Goal: Task Accomplishment & Management: Use online tool/utility

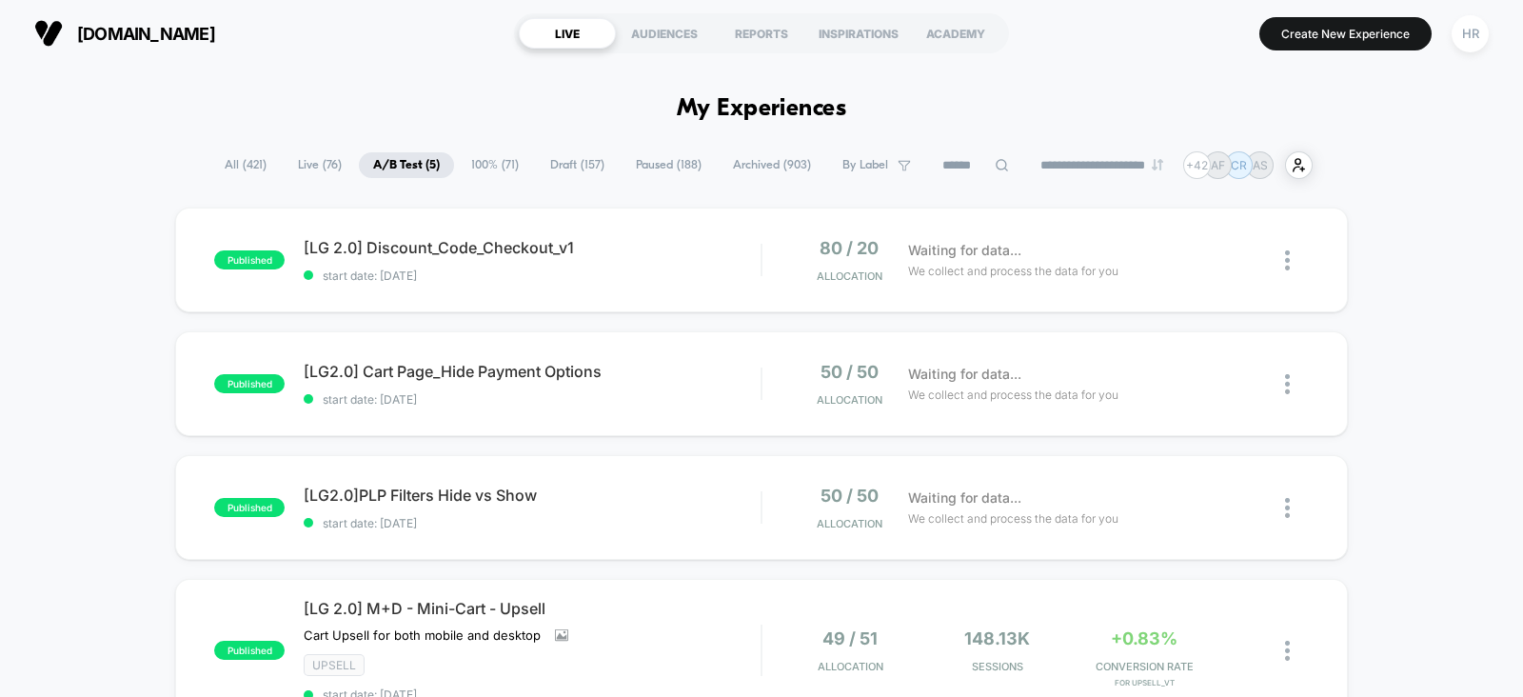
click at [576, 175] on span "Draft ( 157 )" at bounding box center [577, 165] width 83 height 26
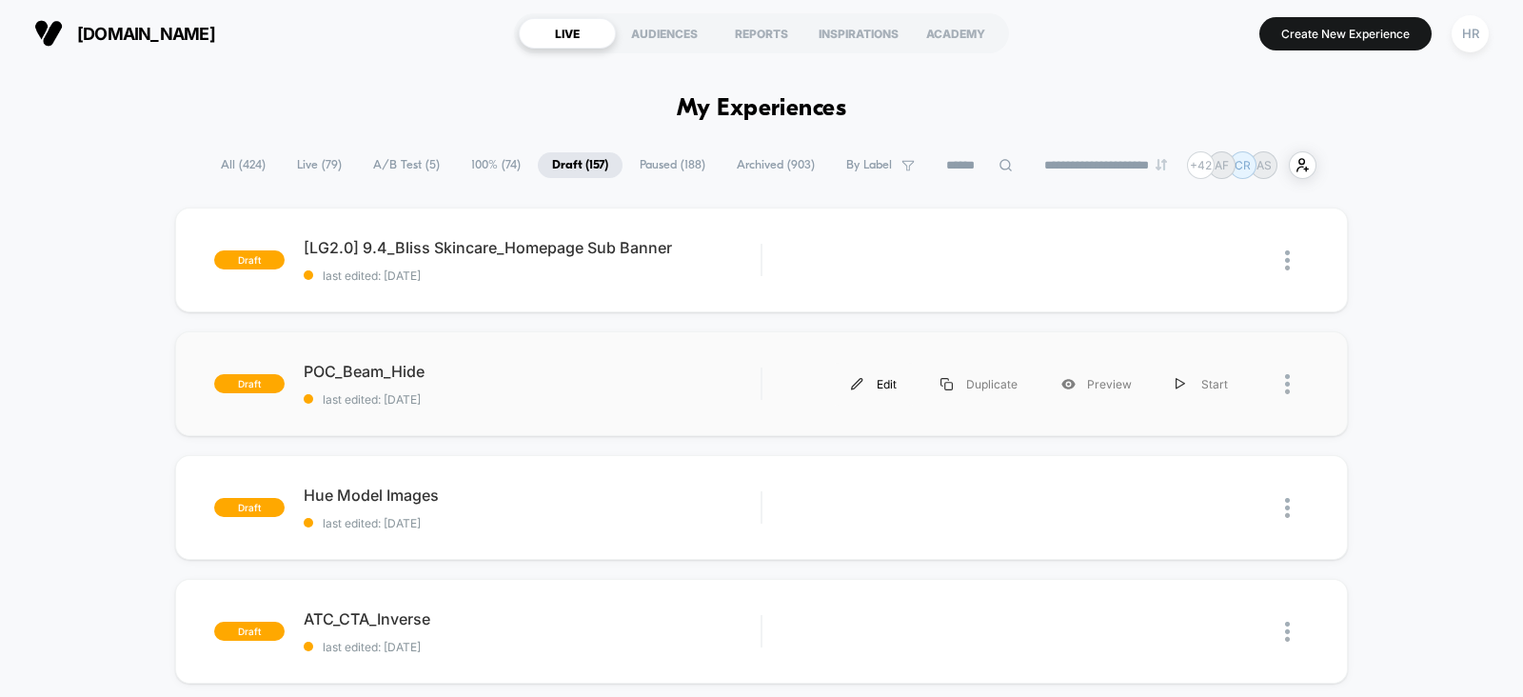
click at [888, 384] on div "Edit" at bounding box center [873, 384] width 89 height 43
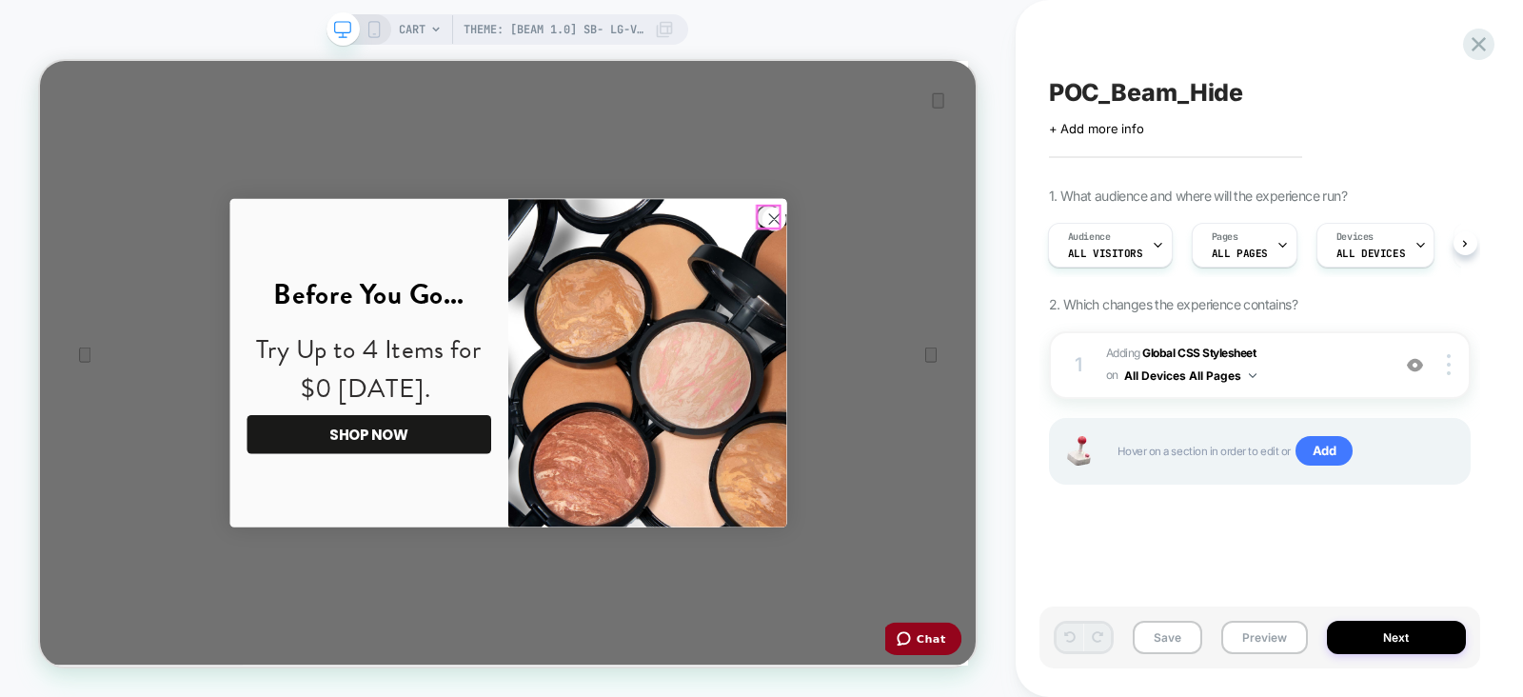
click at [1012, 261] on circle "Close dialog" at bounding box center [1017, 271] width 31 height 31
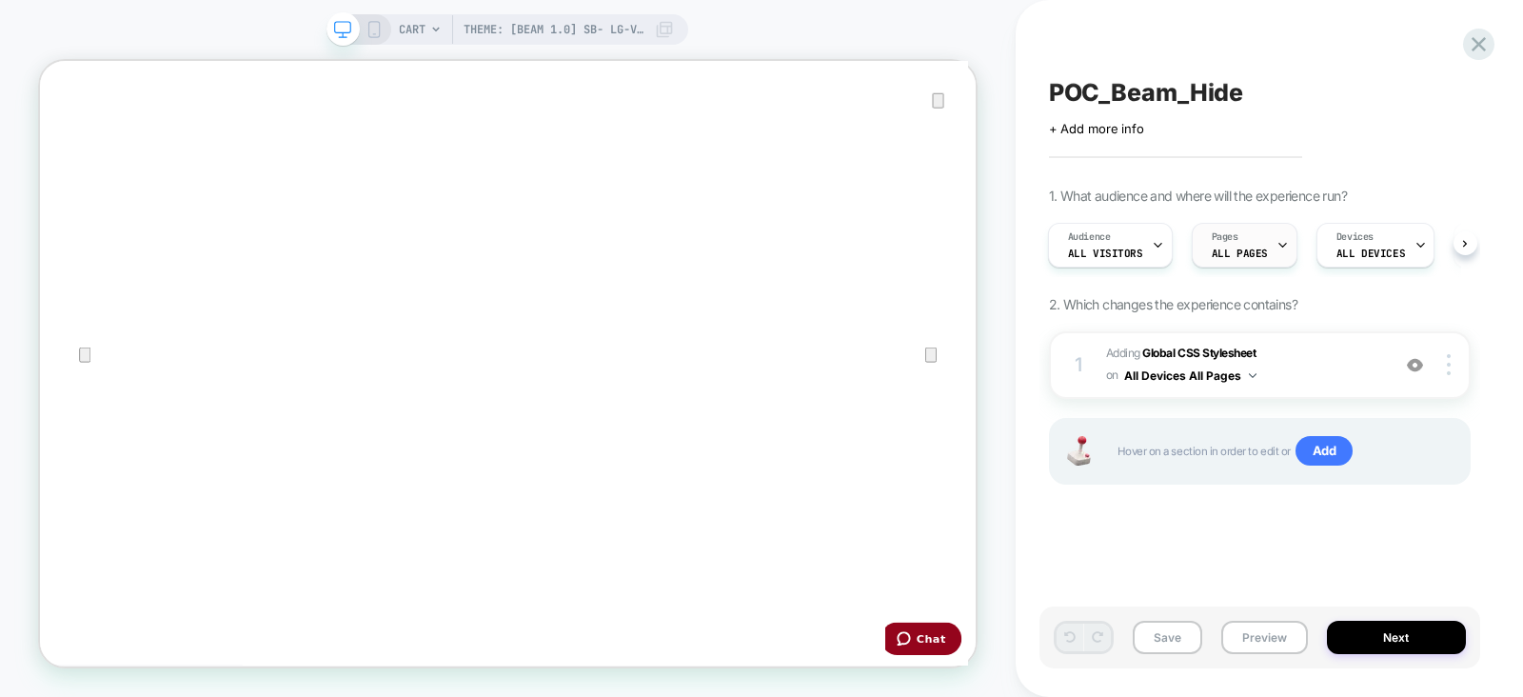
click at [1232, 231] on span "Pages" at bounding box center [1225, 236] width 27 height 13
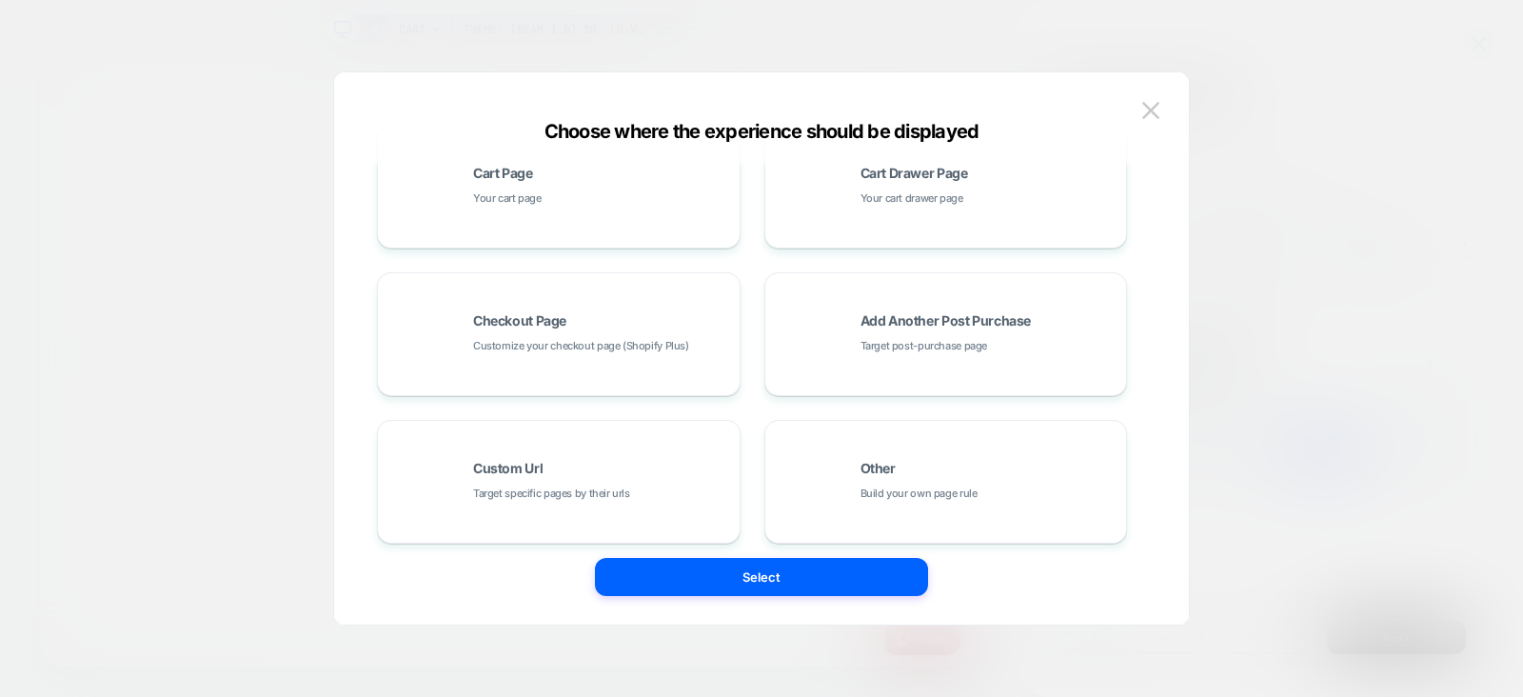
scroll to position [352, 0]
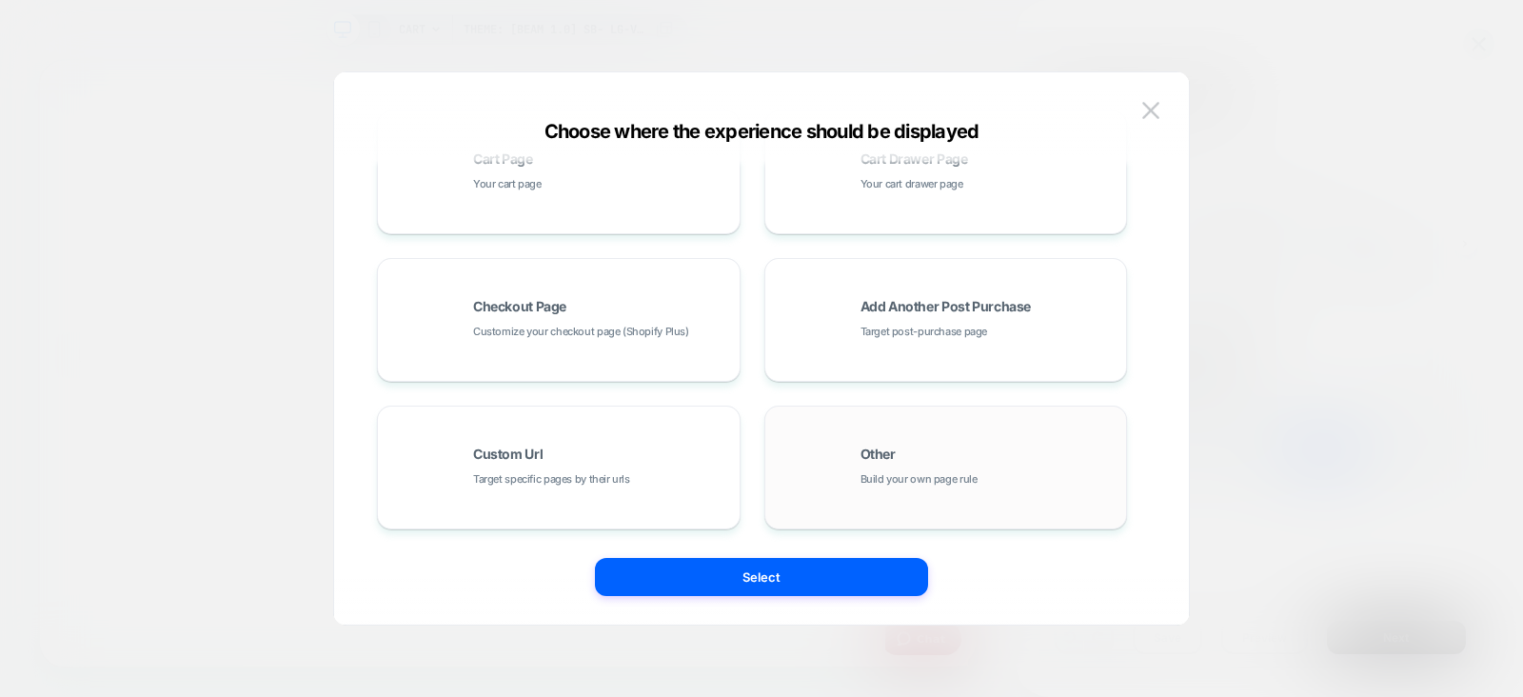
click at [0, 0] on div "Other Build your own page rule" at bounding box center [0, 0] width 0 height 0
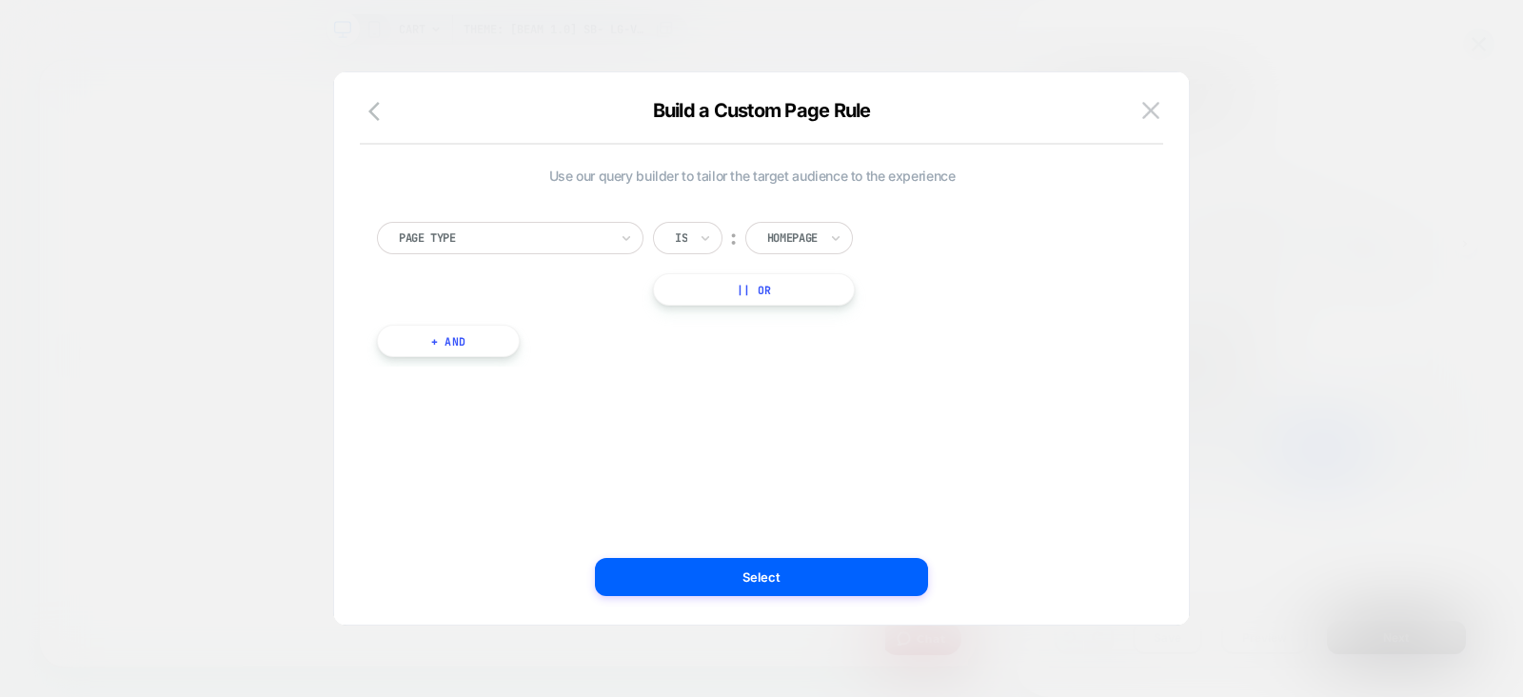
scroll to position [0, 0]
click at [796, 246] on div "Homepage" at bounding box center [792, 238] width 54 height 21
click at [0, 0] on div "Cart" at bounding box center [0, 0] width 0 height 0
click at [761, 290] on button "|| Or" at bounding box center [753, 289] width 200 height 32
click at [0, 0] on div at bounding box center [0, 0] width 0 height 0
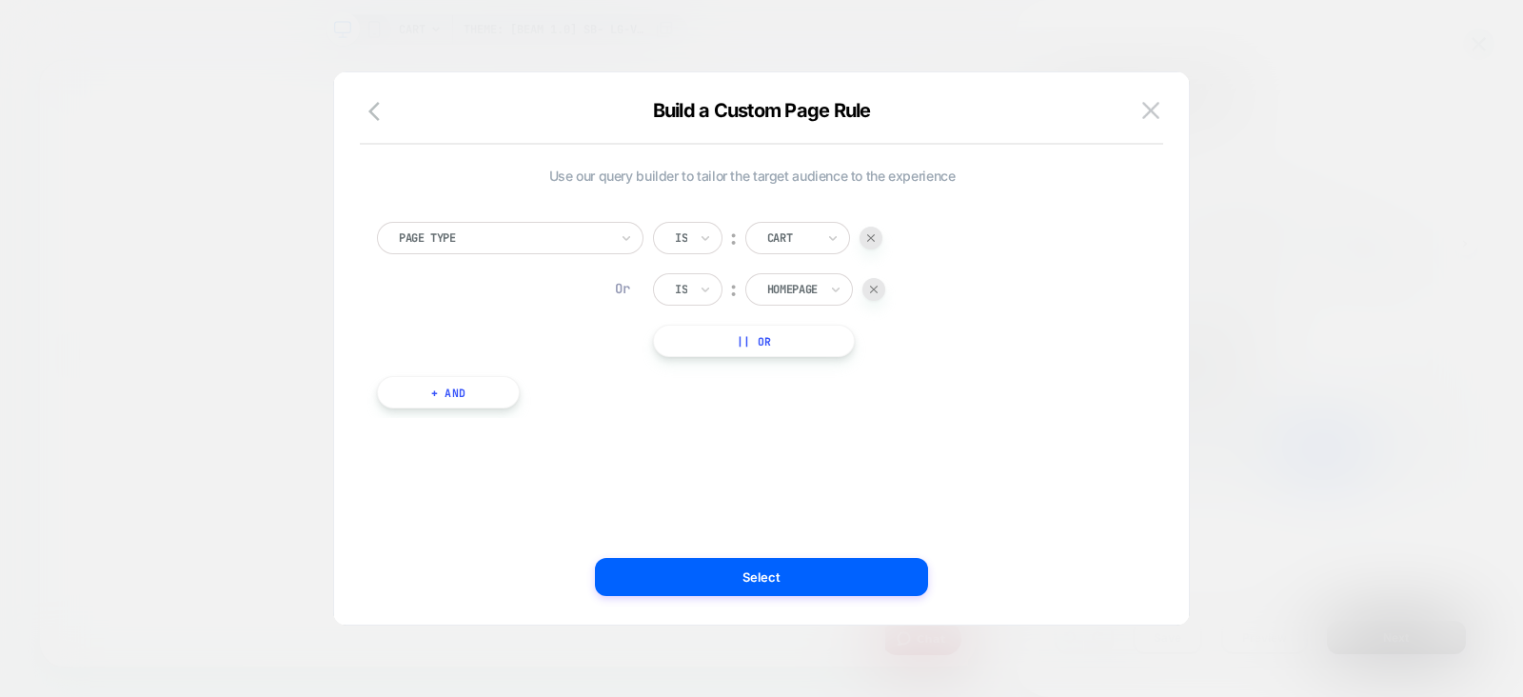
click at [0, 0] on div "Page Type Is ︰ Cart Or Is ︰ Homepage || Or" at bounding box center [0, 0] width 0 height 0
click at [376, 113] on icon "button" at bounding box center [379, 111] width 23 height 23
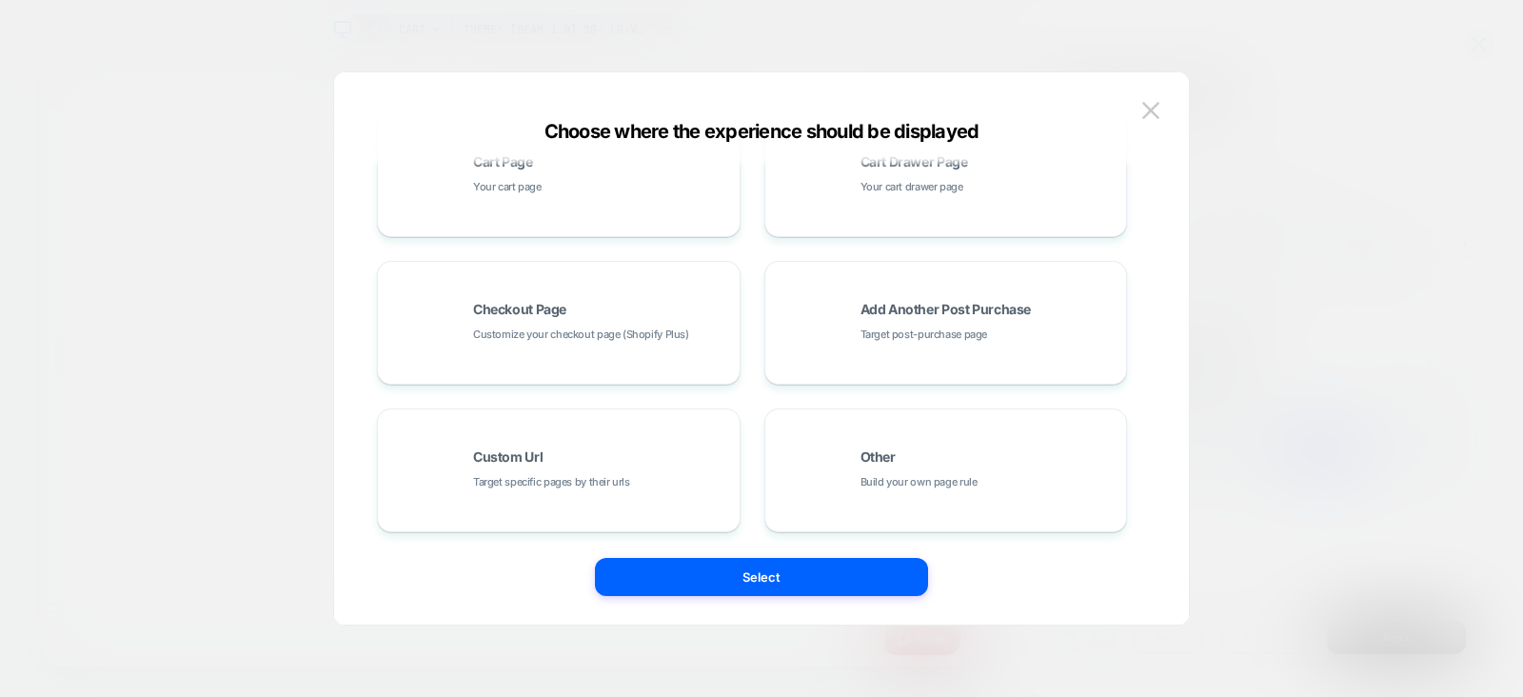
scroll to position [348, 0]
click at [0, 0] on img at bounding box center [0, 0] width 0 height 0
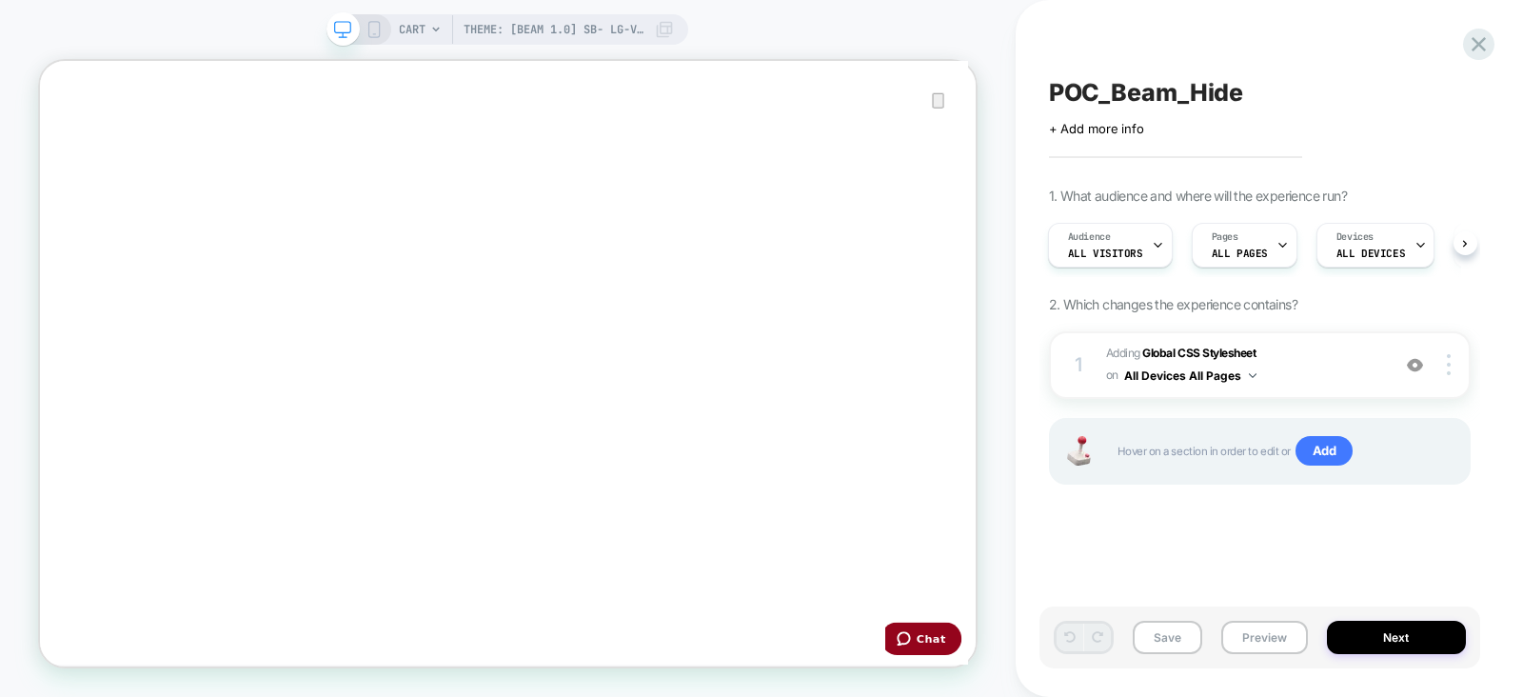
scroll to position [0, 0]
click at [1149, 647] on button "Save" at bounding box center [1167, 637] width 69 height 33
click at [1480, 52] on icon at bounding box center [1479, 44] width 26 height 26
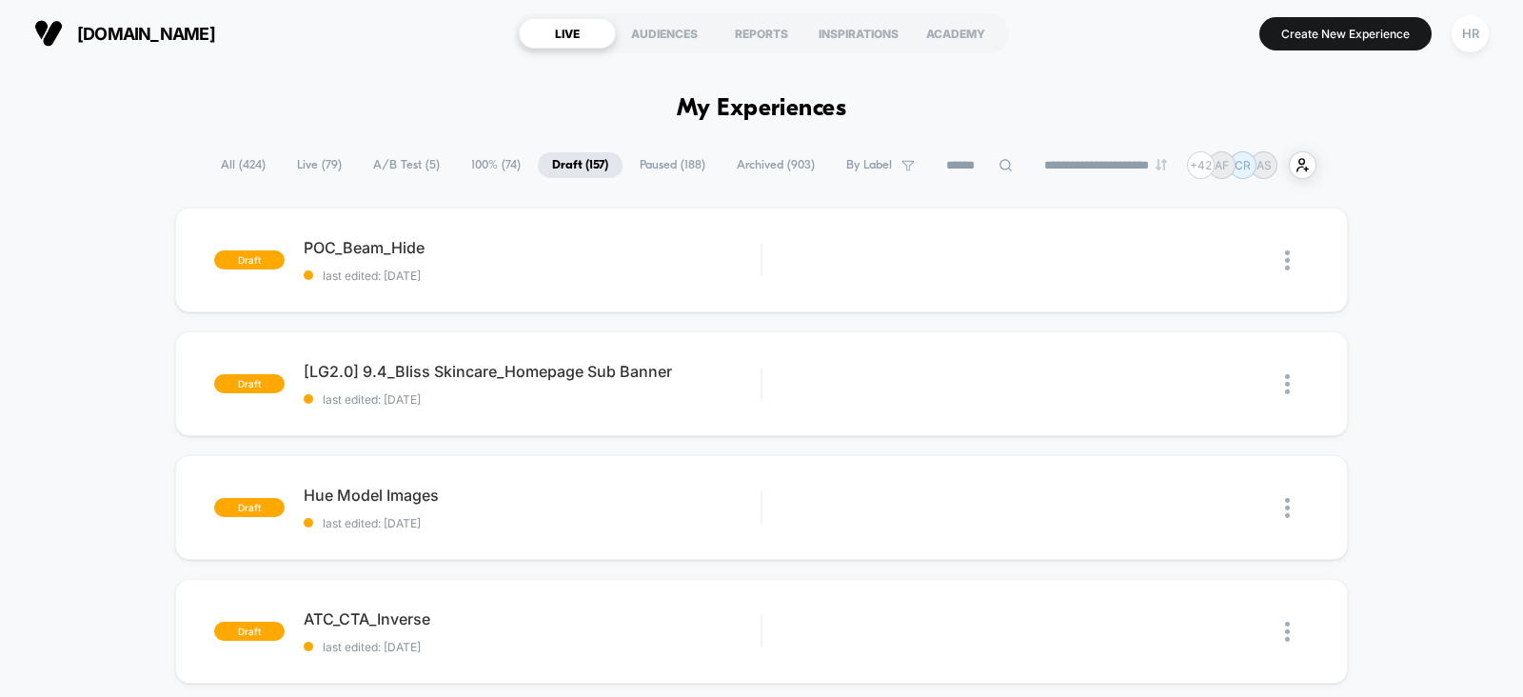
click at [419, 165] on span "A/B Test ( 5 )" at bounding box center [406, 165] width 95 height 26
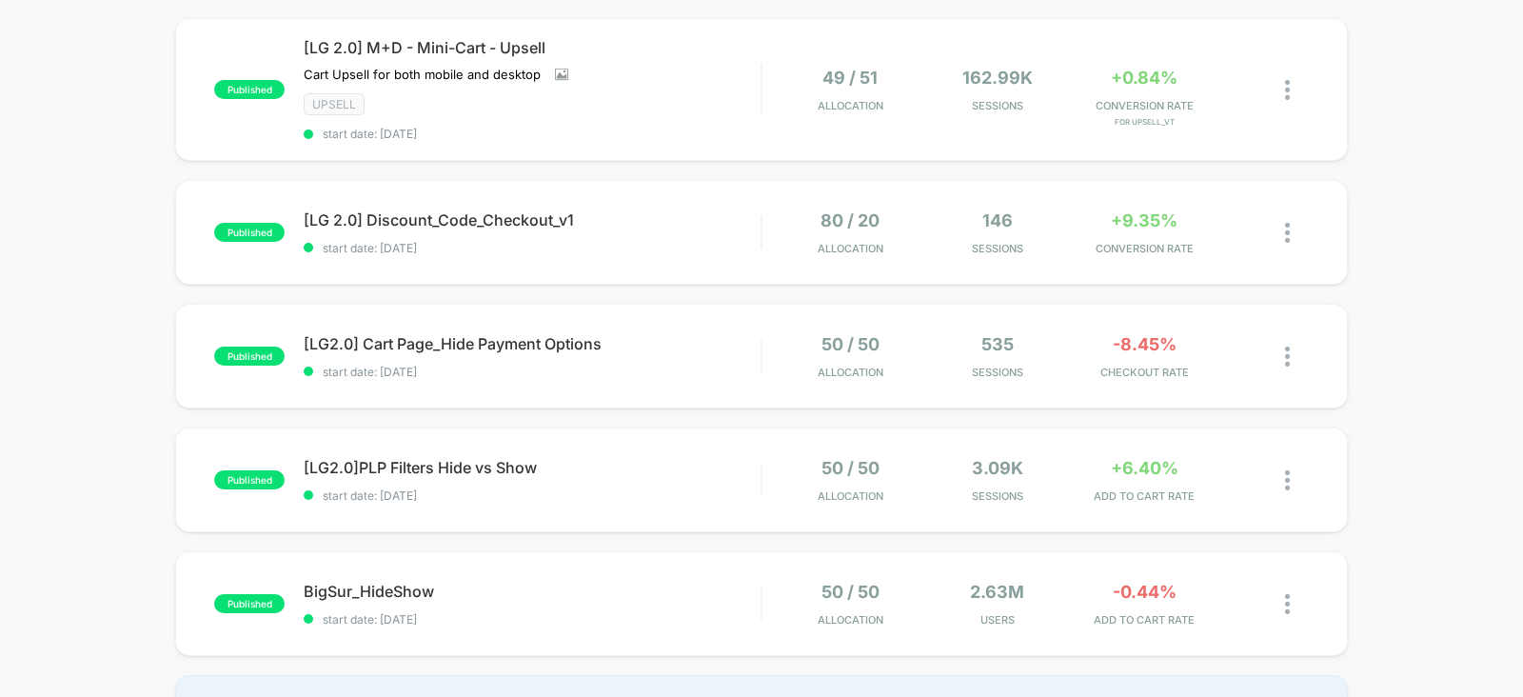
scroll to position [192, 0]
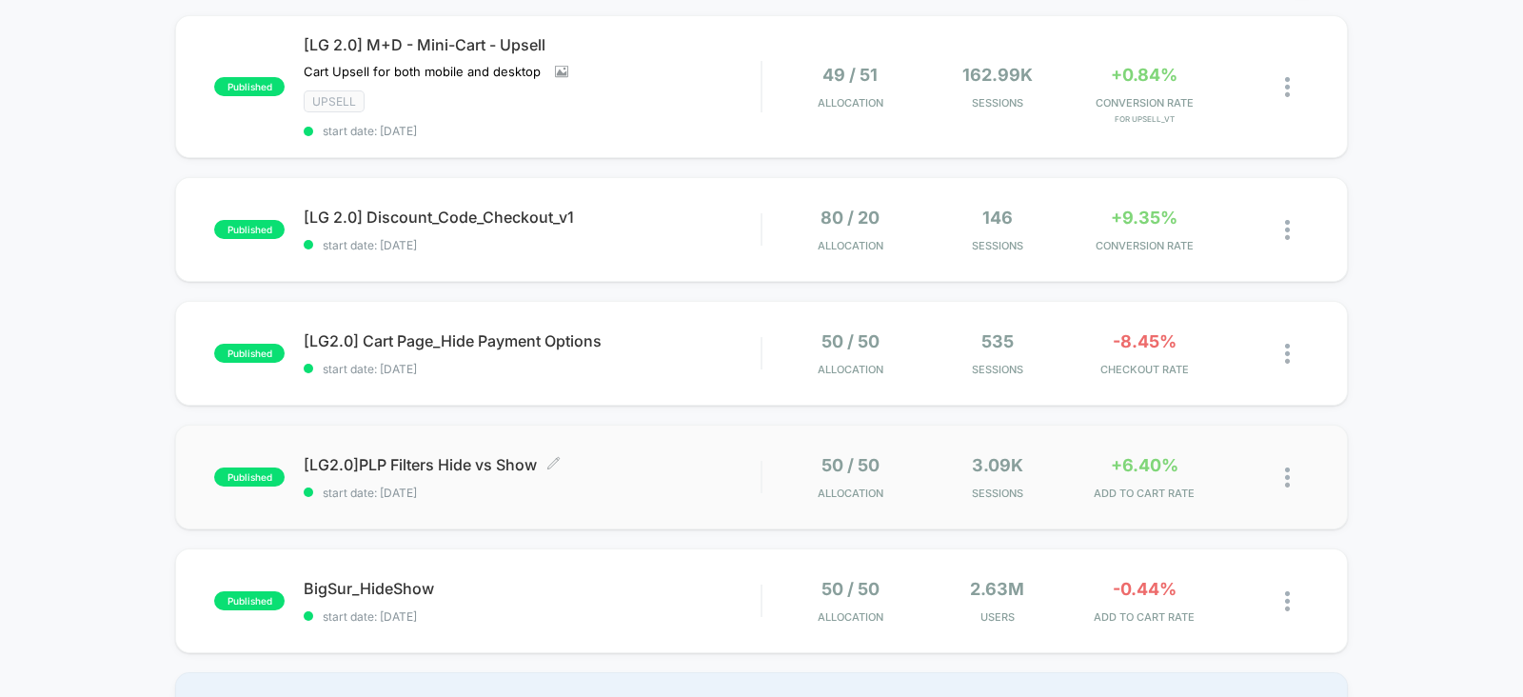
click at [678, 464] on span "[LG2.0]PLP Filters Hide vs Show Click to edit experience details" at bounding box center [532, 464] width 457 height 19
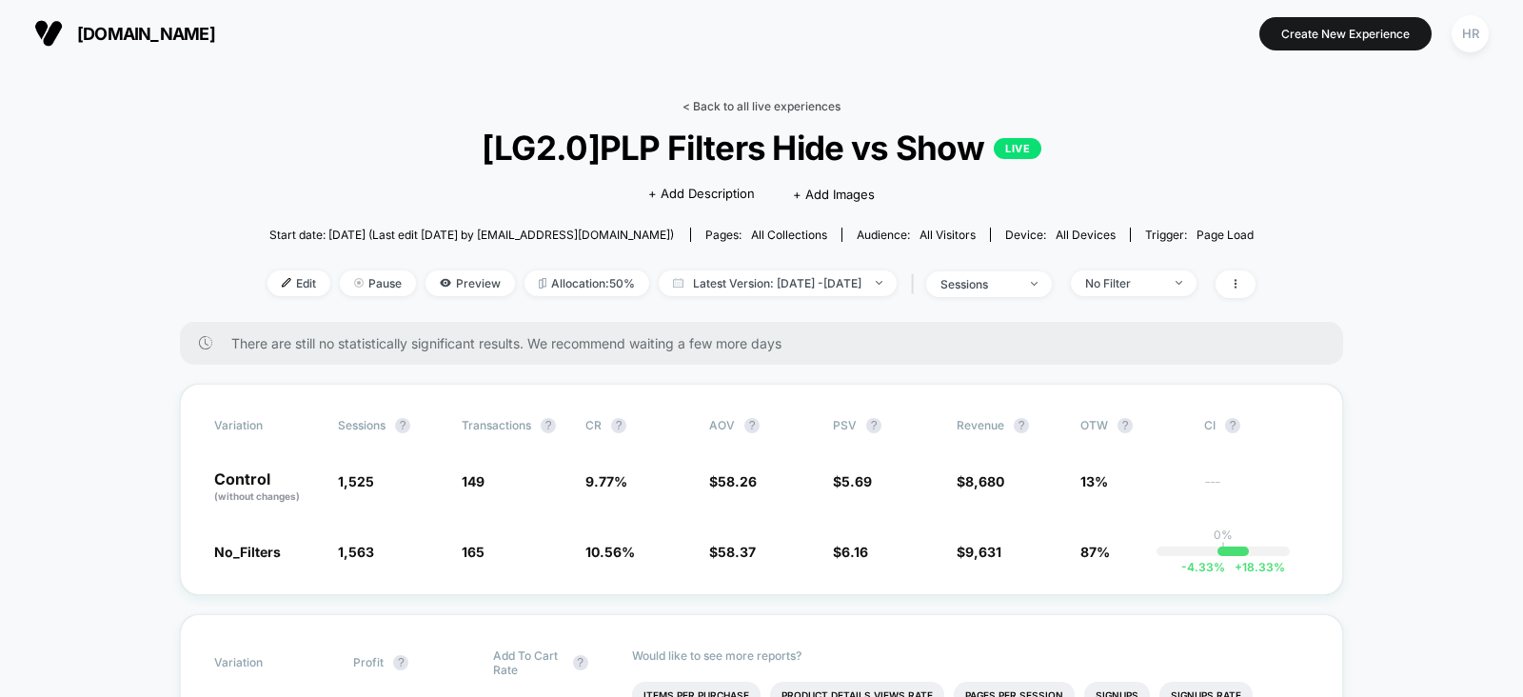
click at [753, 106] on link "< Back to all live experiences" at bounding box center [762, 106] width 158 height 14
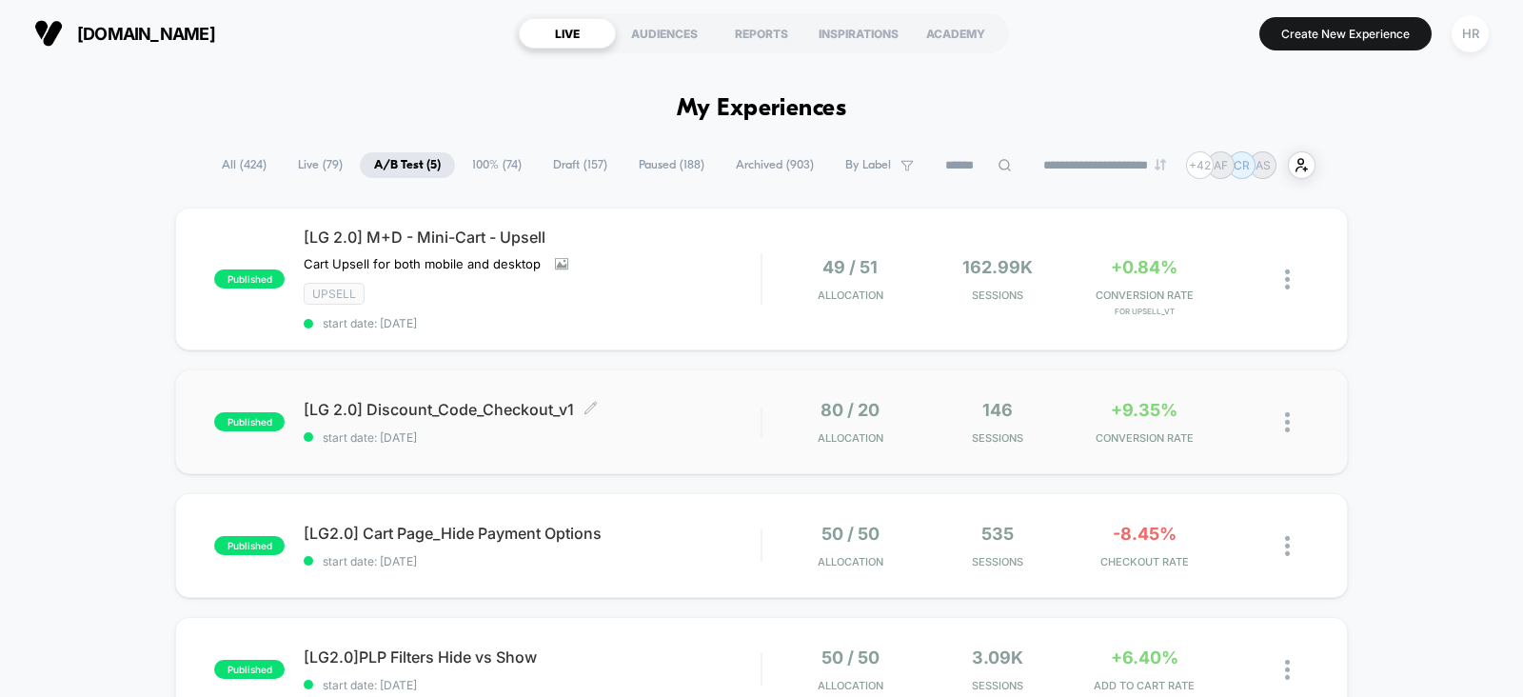
click at [687, 400] on span "[LG 2.0] Discount_Code_Checkout_v1 Click to edit experience details" at bounding box center [532, 409] width 457 height 19
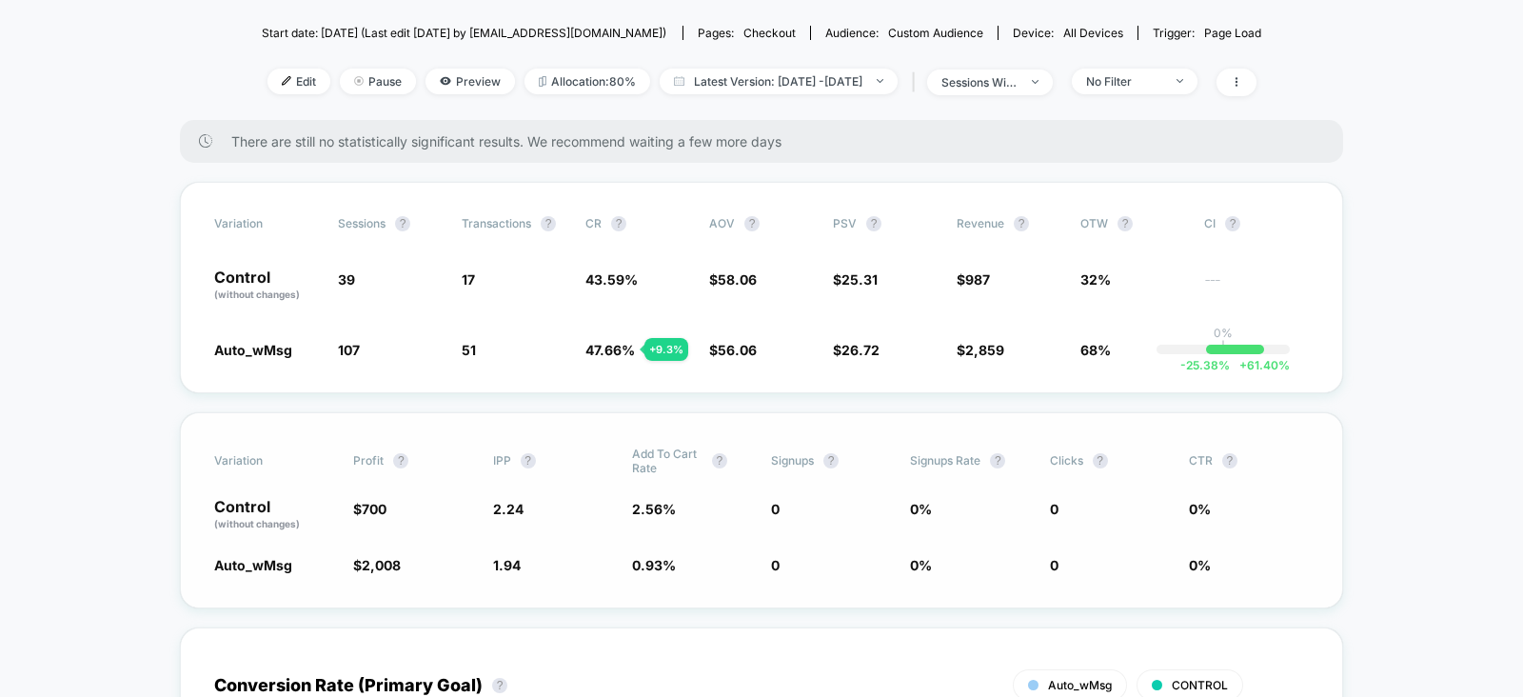
scroll to position [204, 0]
